Goal: Information Seeking & Learning: Learn about a topic

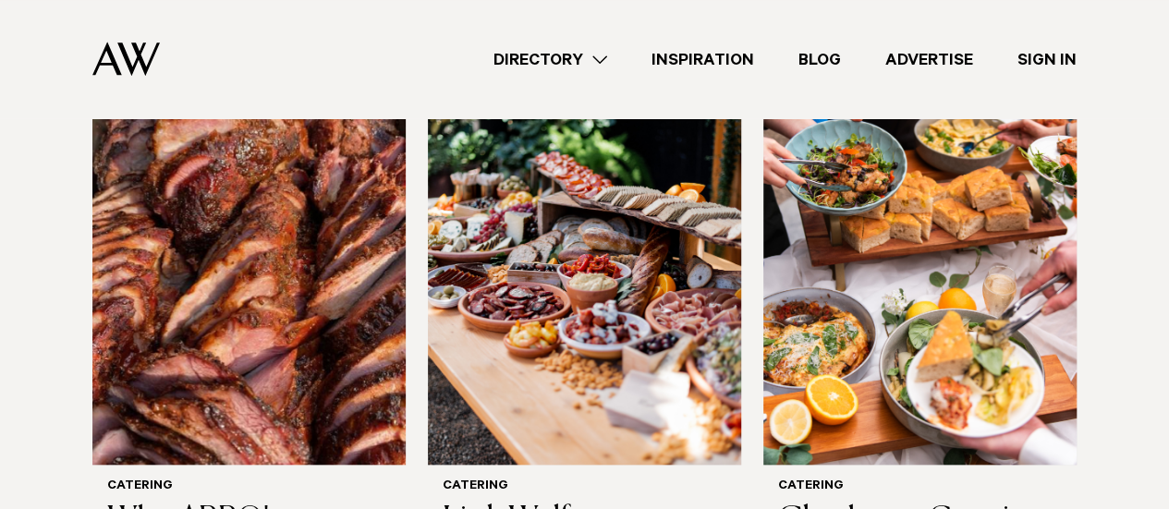
scroll to position [739, 0]
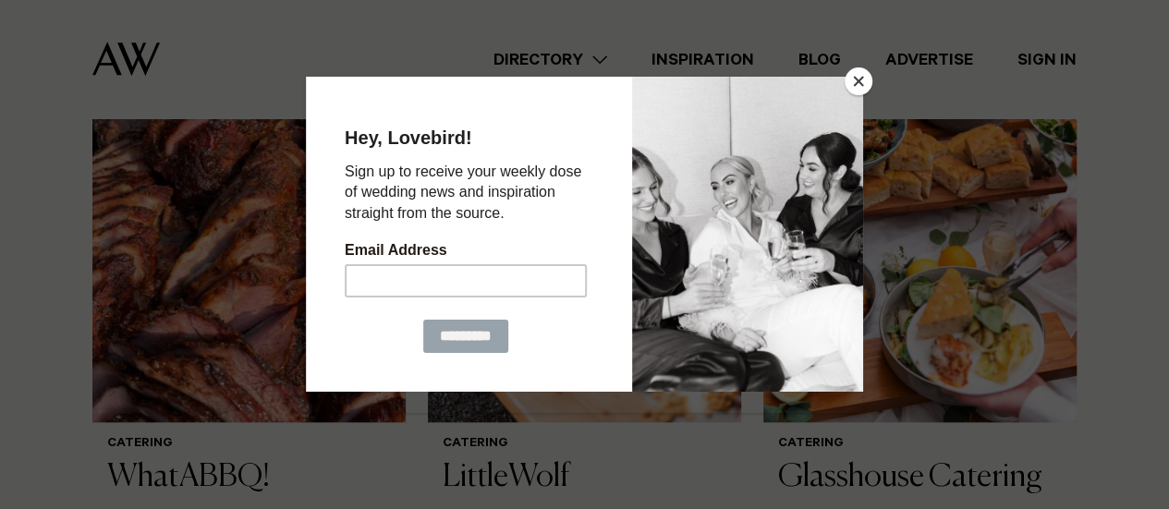
click at [856, 88] on button "Close" at bounding box center [859, 81] width 28 height 28
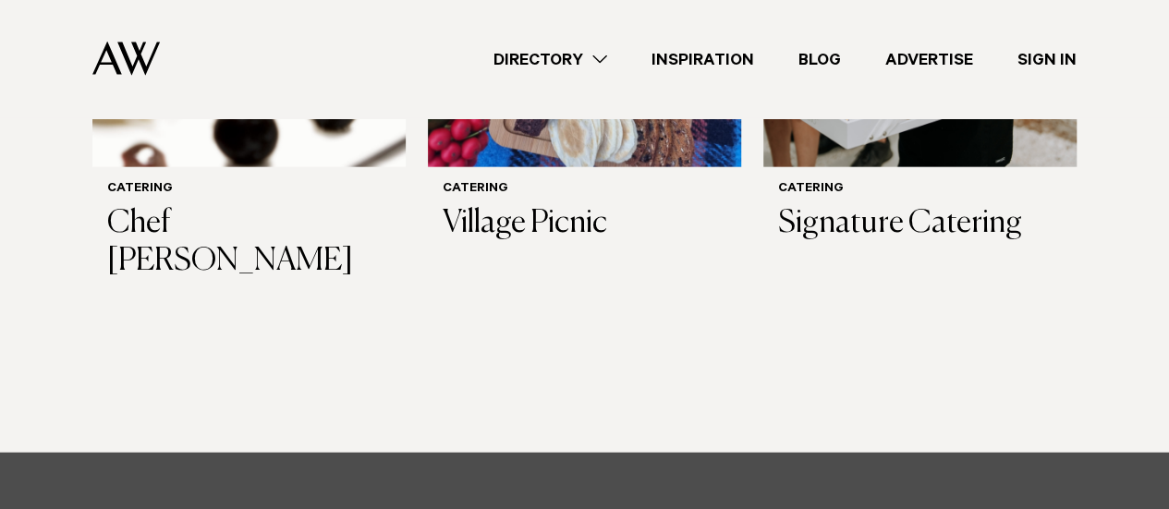
scroll to position [2310, 0]
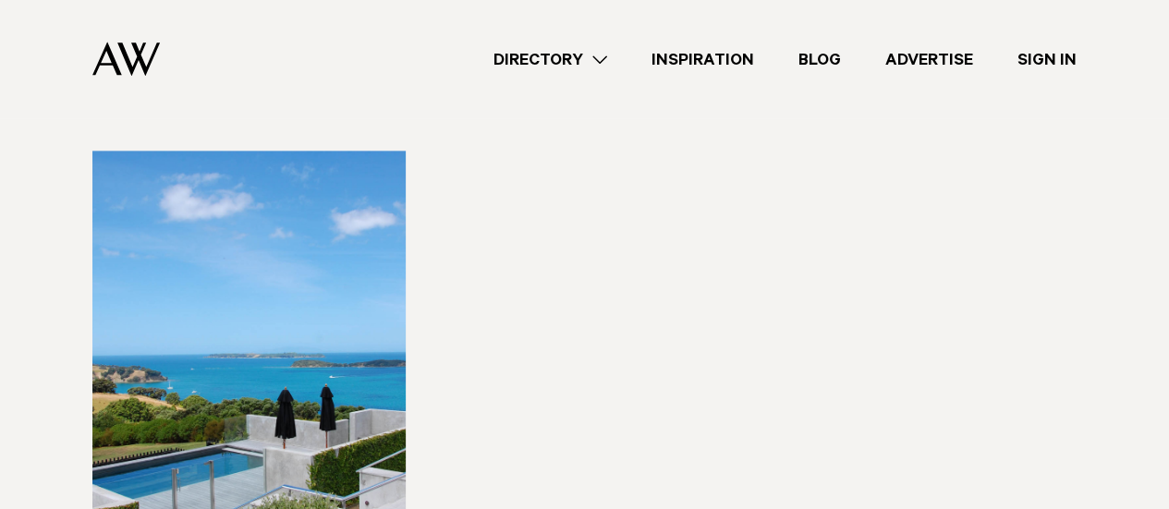
scroll to position [1294, 0]
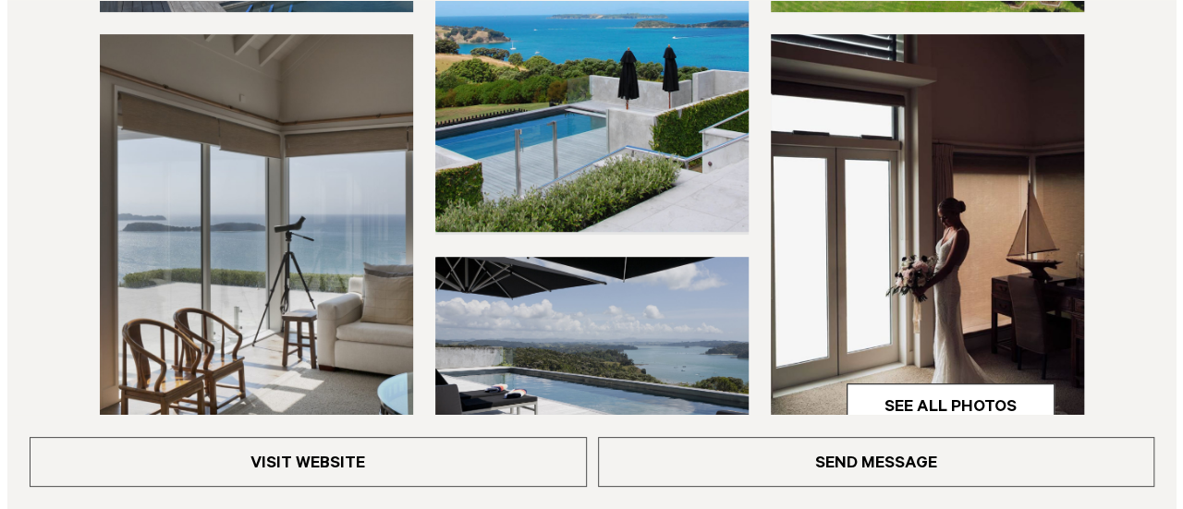
scroll to position [647, 0]
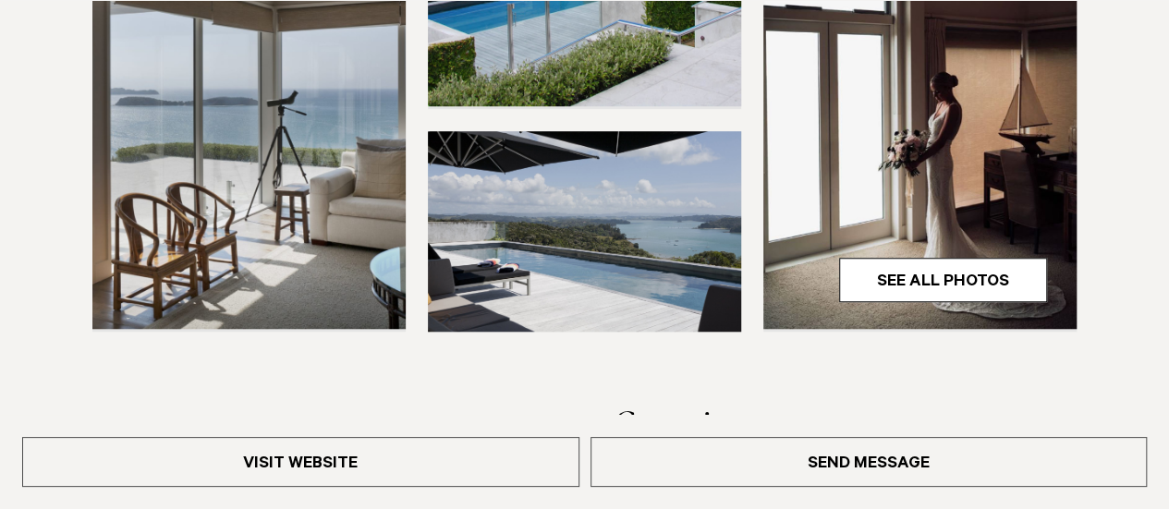
click at [968, 270] on link "See All Photos" at bounding box center [943, 280] width 208 height 44
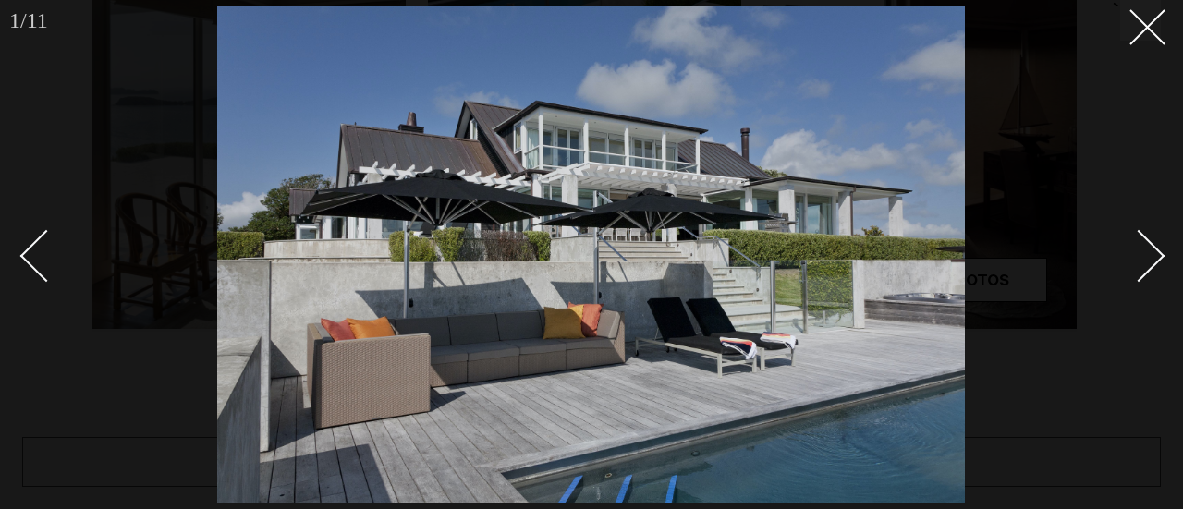
click at [1147, 267] on div "Next slide" at bounding box center [1139, 255] width 53 height 53
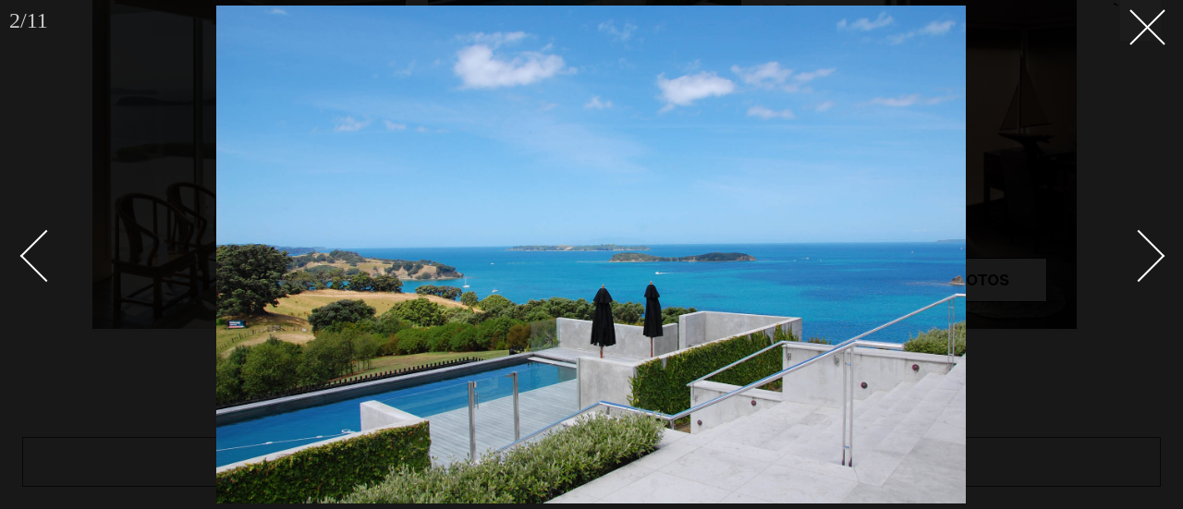
click at [1147, 267] on div "Next slide" at bounding box center [1139, 255] width 53 height 53
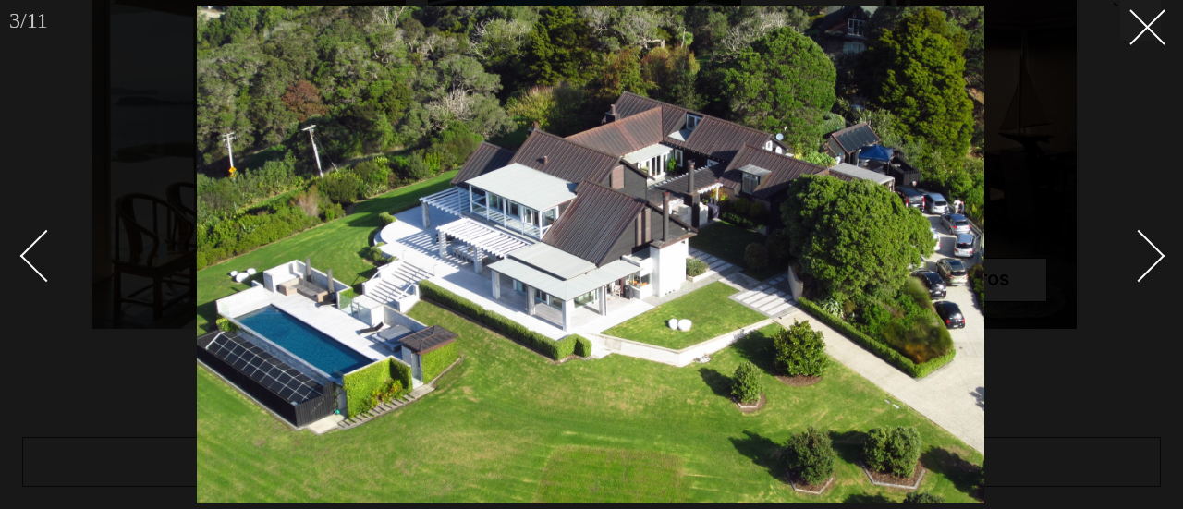
click at [1147, 267] on div "Next slide" at bounding box center [1139, 255] width 53 height 53
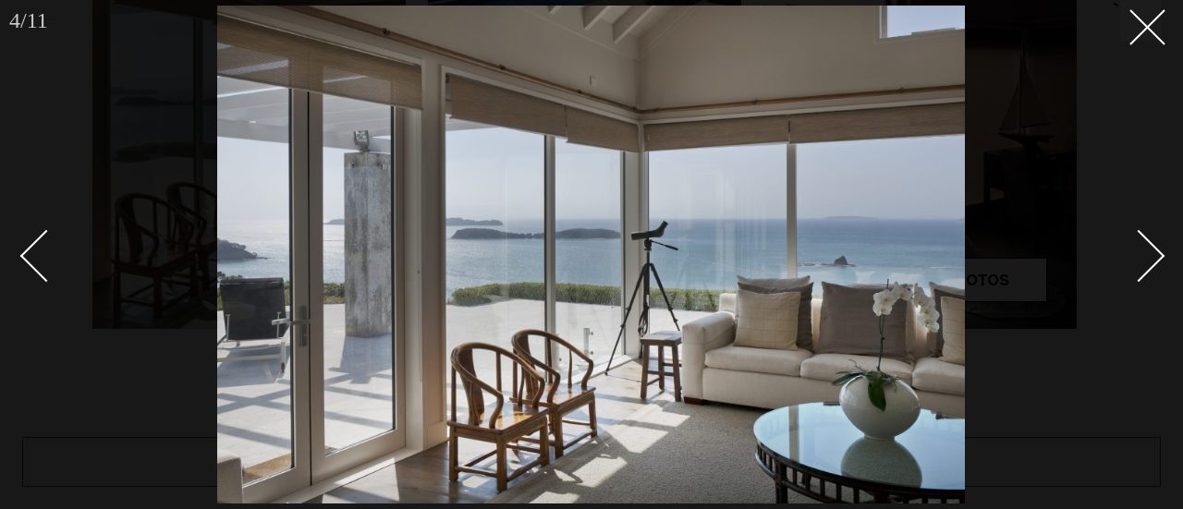
click at [1147, 267] on div "Next slide" at bounding box center [1139, 255] width 53 height 53
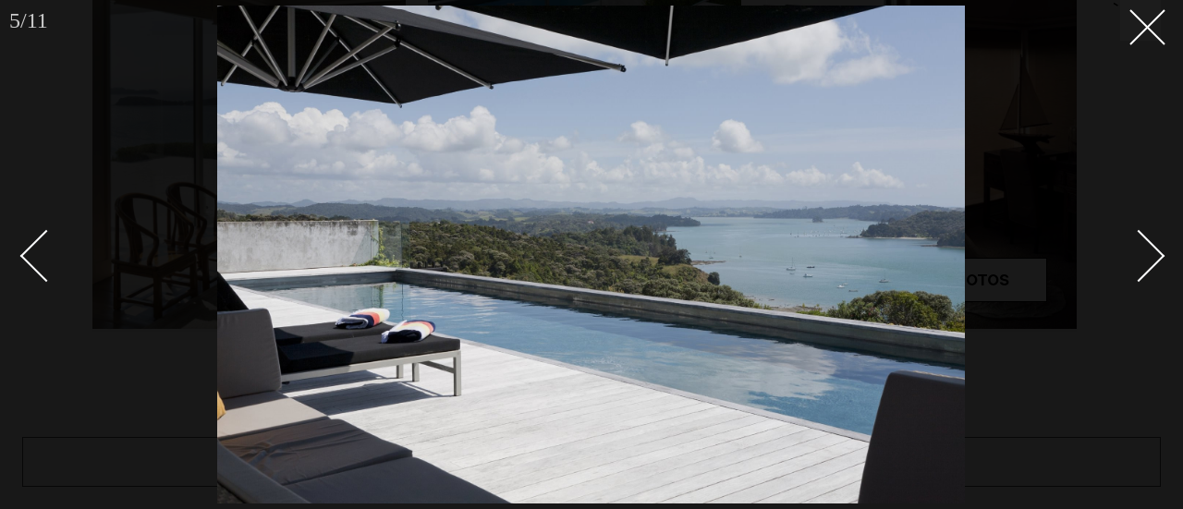
click at [1147, 267] on div "Next slide" at bounding box center [1139, 255] width 53 height 53
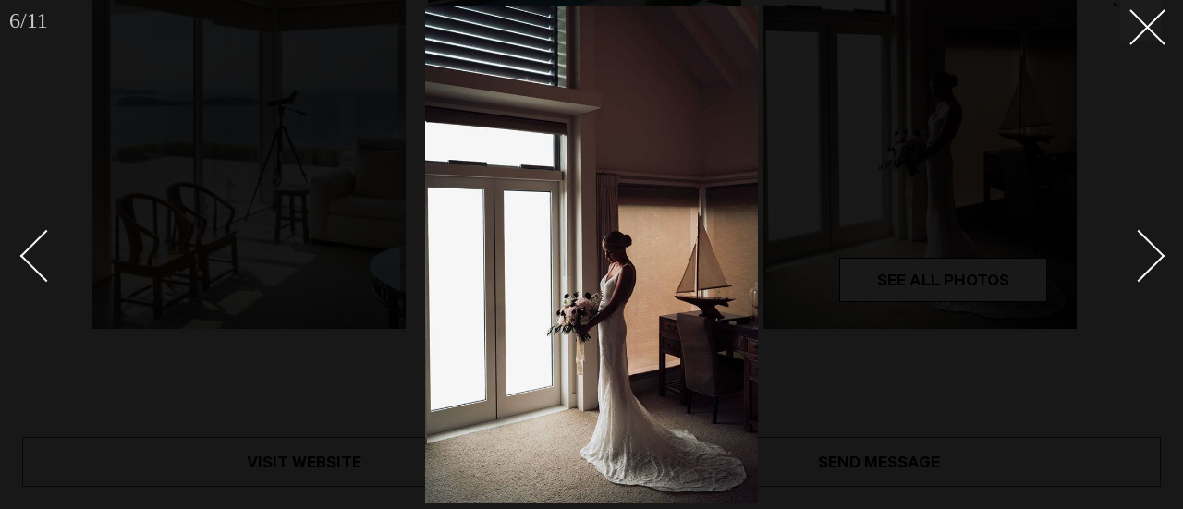
click at [1147, 267] on div "Next slide" at bounding box center [1139, 255] width 53 height 53
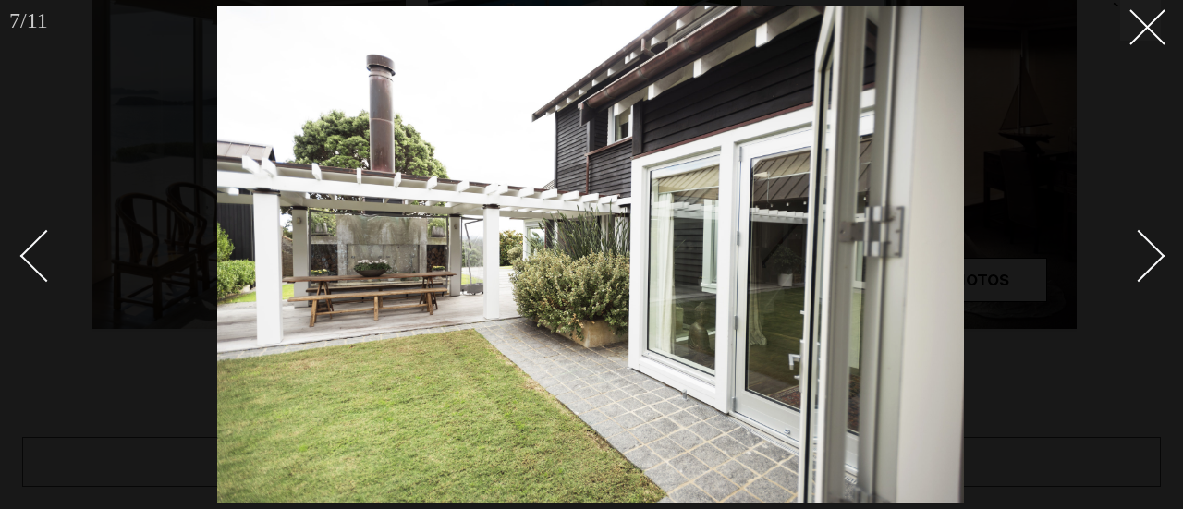
click at [1147, 267] on div "Next slide" at bounding box center [1139, 255] width 53 height 53
